Goal: Navigation & Orientation: Find specific page/section

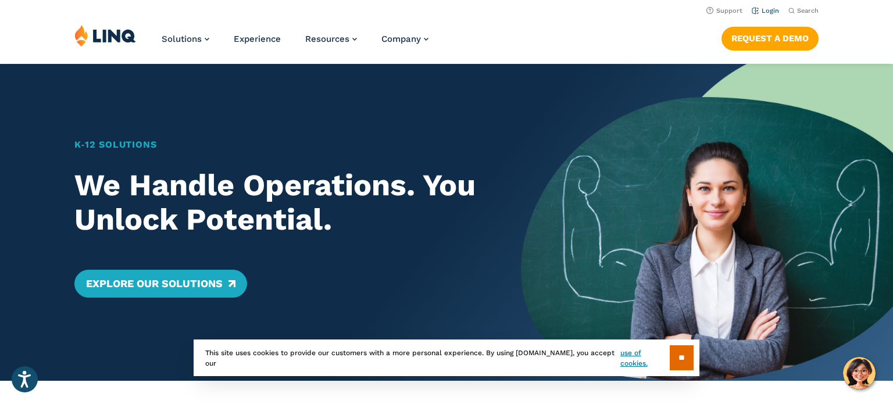
click at [759, 10] on link "Login" at bounding box center [765, 11] width 27 height 8
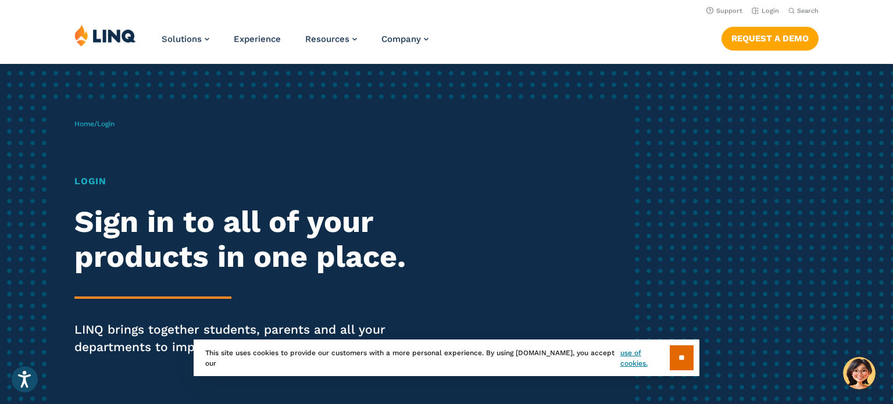
click at [99, 185] on h1 "Login" at bounding box center [246, 181] width 344 height 14
click at [93, 121] on link "Home" at bounding box center [84, 124] width 20 height 8
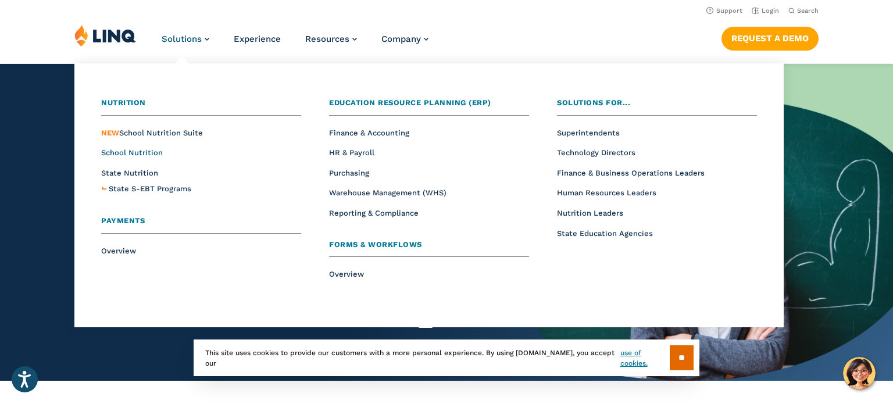
click at [112, 153] on span "School Nutrition" at bounding box center [132, 152] width 62 height 9
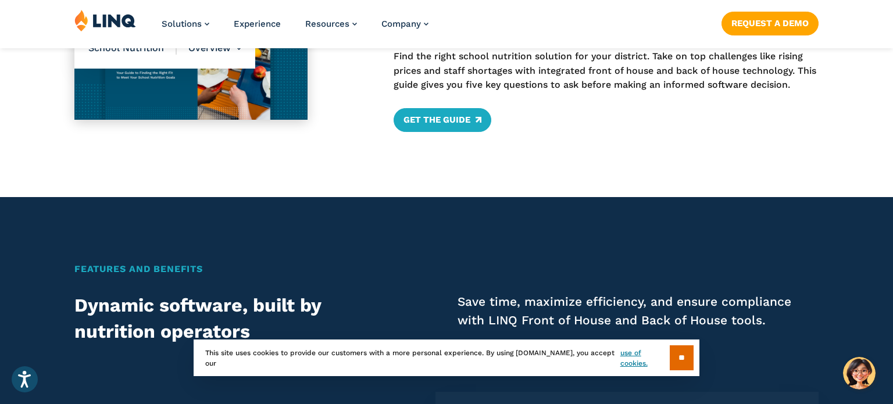
scroll to position [541, 0]
